Goal: Use online tool/utility: Utilize a website feature to perform a specific function

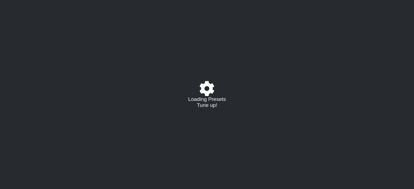
select select "/021796426927"
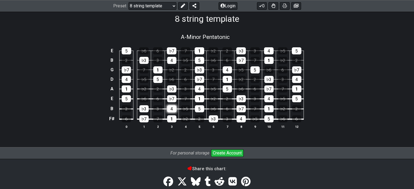
scroll to position [63, 0]
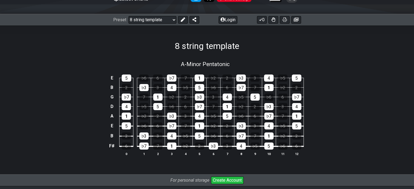
click at [145, 142] on td "♭7" at bounding box center [144, 141] width 14 height 10
click at [144, 145] on div "♭7" at bounding box center [143, 146] width 9 height 7
click at [166, 22] on select "Welcome to #fretflip! 8 string template Custom Preset Minor Pentatonic Major Pe…" at bounding box center [153, 20] width 48 height 8
click at [278, 26] on div "8 string template" at bounding box center [207, 39] width 414 height 26
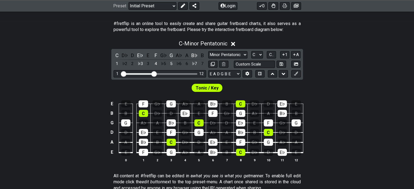
scroll to position [102, 0]
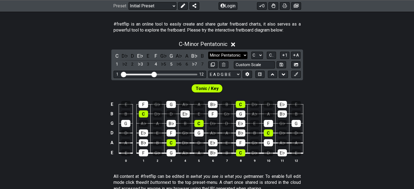
click at [240, 54] on select "Minor Pentatonic Click to edit Minor Pentatonic Major Pentatonic Minor Blues Ma…" at bounding box center [227, 55] width 39 height 7
click at [208, 52] on select "Minor Pentatonic Click to edit Minor Pentatonic Major Pentatonic Minor Blues Ma…" at bounding box center [227, 55] width 39 height 7
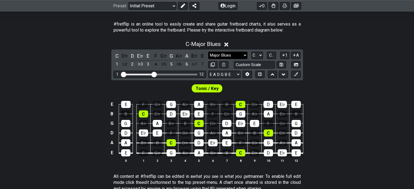
click at [241, 59] on select "Minor Pentatonic Click to edit Minor Pentatonic Major Pentatonic Minor Blues Ma…" at bounding box center [227, 55] width 39 height 7
select select "Minor Pentatonic"
click at [208, 52] on select "Minor Pentatonic Click to edit Minor Pentatonic Major Pentatonic Minor Blues Ma…" at bounding box center [227, 55] width 39 height 7
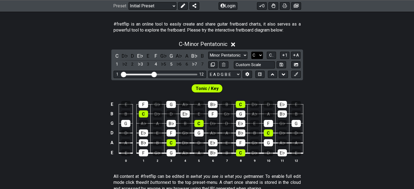
click at [256, 53] on select "A♭ A A♯ B♭ B C C♯ D♭ D D♯ E♭ E F F♯ G♭ G G♯" at bounding box center [257, 55] width 12 height 7
drag, startPoint x: 244, startPoint y: 56, endPoint x: 163, endPoint y: 85, distance: 86.5
click at [163, 85] on div "Tonic / Key" at bounding box center [207, 87] width 414 height 14
click at [141, 62] on div "♭3" at bounding box center [140, 64] width 7 height 7
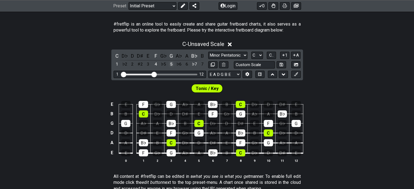
click at [173, 64] on div "5" at bounding box center [171, 64] width 7 height 7
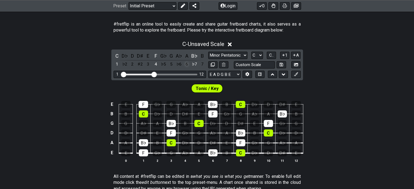
click at [187, 65] on div "6" at bounding box center [186, 64] width 7 height 7
